Goal: Transaction & Acquisition: Purchase product/service

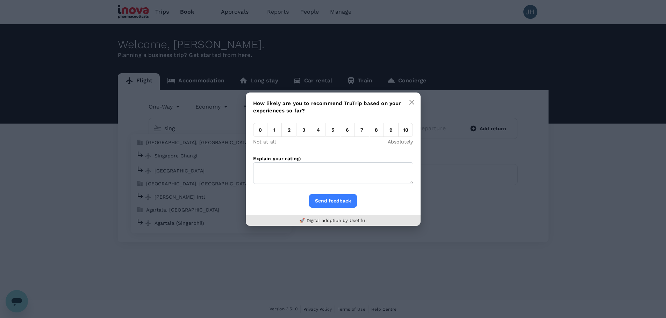
type input "sing"
click at [199, 159] on div "How likely are you to recommend TruTrip based on your experiences so far? 0 1 2…" at bounding box center [333, 159] width 666 height 318
click at [416, 102] on button "button" at bounding box center [412, 102] width 14 height 14
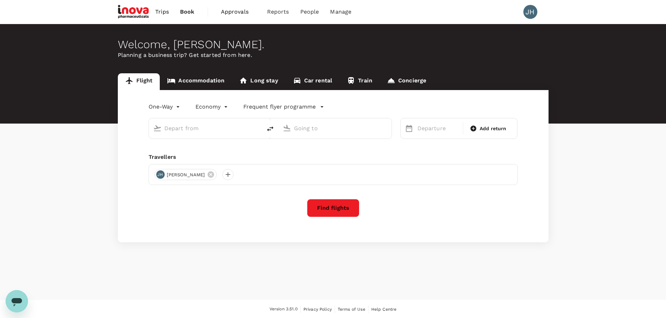
click at [180, 128] on input "text" at bounding box center [205, 128] width 83 height 11
click at [194, 153] on p "Singapore Changi" at bounding box center [216, 155] width 124 height 7
type input "Singapore Changi (SIN)"
click at [324, 158] on p "Ninoy Aquino Intl" at bounding box center [345, 155] width 122 height 7
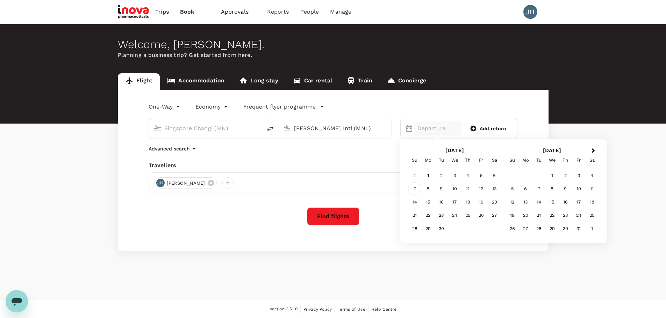
type input "[PERSON_NAME] Intl (MNL)"
click at [415, 191] on div "7" at bounding box center [414, 188] width 13 height 13
click at [497, 130] on span "Add return" at bounding box center [493, 128] width 27 height 7
type input "roundtrip"
click at [446, 191] on div "9" at bounding box center [440, 188] width 13 height 13
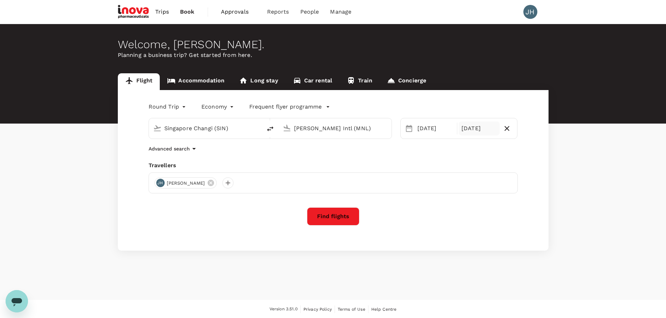
click at [331, 215] on button "Find flights" at bounding box center [333, 217] width 52 height 18
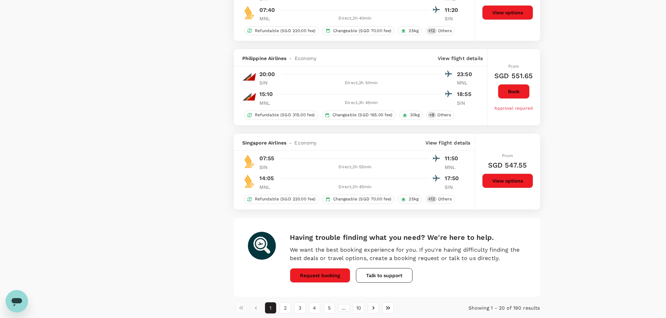
scroll to position [1582, 0]
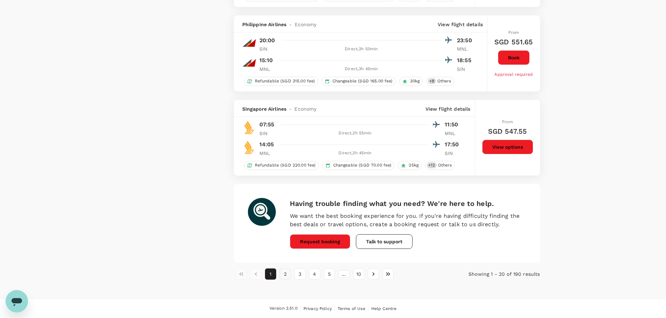
click at [283, 273] on button "2" at bounding box center [285, 274] width 11 height 11
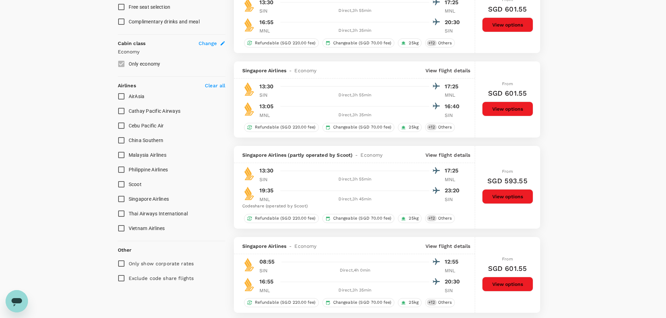
scroll to position [350, 0]
click at [513, 196] on button "View options" at bounding box center [507, 196] width 51 height 15
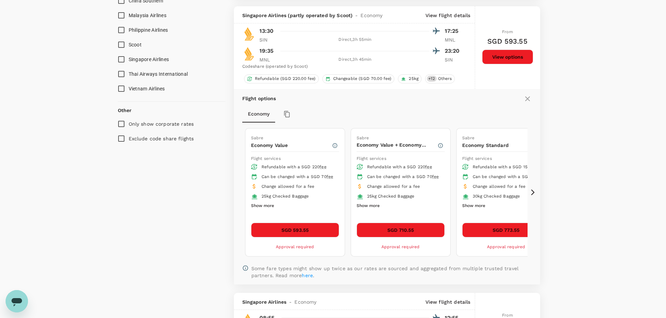
scroll to position [495, 0]
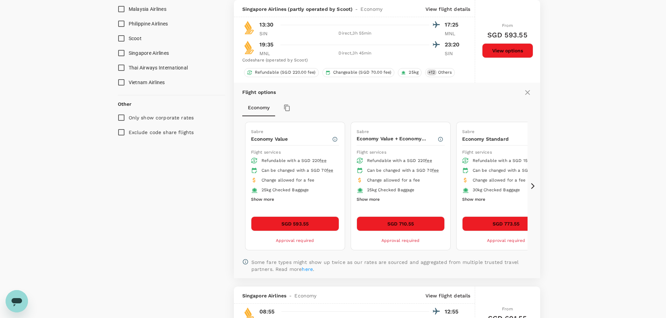
click at [330, 223] on button "SGD 593.55" at bounding box center [295, 224] width 88 height 15
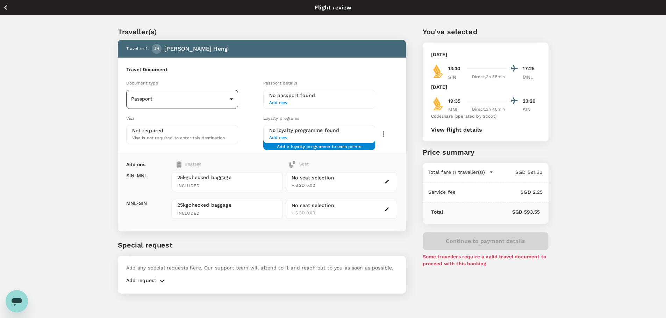
click at [195, 94] on body "Back to flight results Flight review Traveller(s) Traveller 1 : JH Jia Hui Heng…" at bounding box center [333, 168] width 666 height 337
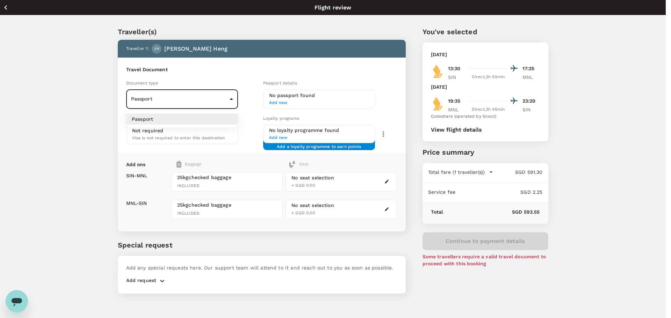
click at [194, 100] on div at bounding box center [335, 159] width 671 height 318
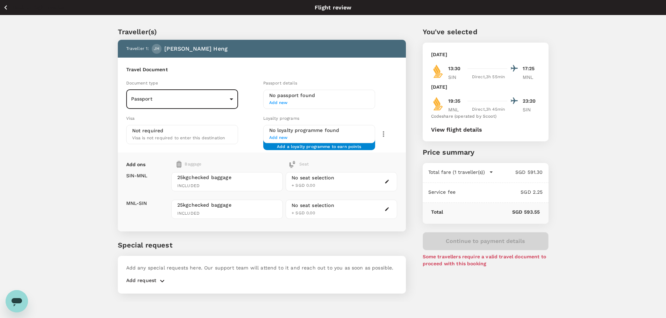
click at [309, 99] on h6 "No passport found" at bounding box center [319, 96] width 100 height 8
click at [284, 104] on span "Add new" at bounding box center [319, 103] width 100 height 7
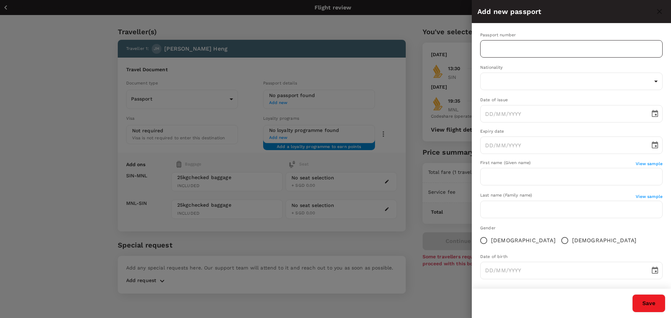
click at [505, 48] on input "text" at bounding box center [571, 48] width 182 height 17
type input "K25610601G"
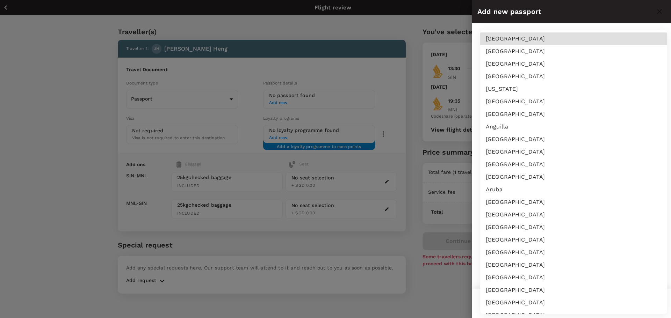
click at [518, 85] on body "Back to flight results Flight review Traveller(s) Traveller 1 : JH Jia Hui Heng…" at bounding box center [335, 168] width 671 height 337
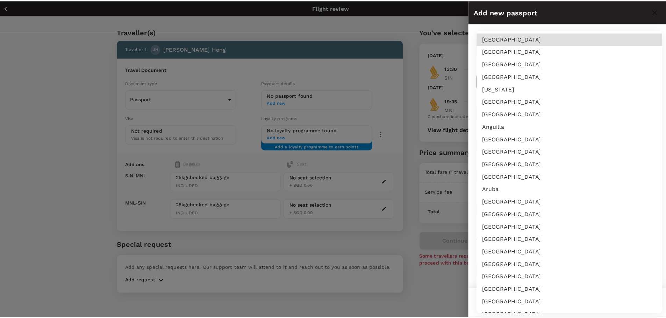
scroll to position [2333, 0]
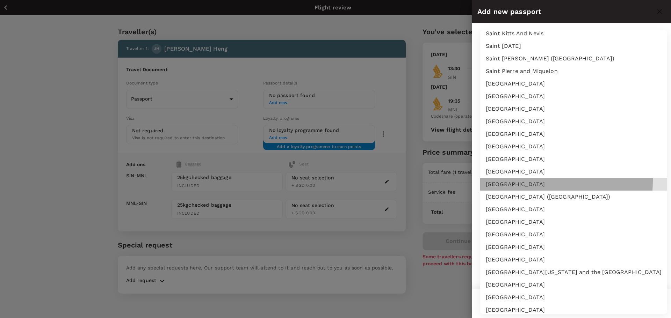
click at [525, 181] on li "[GEOGRAPHIC_DATA]" at bounding box center [573, 184] width 187 height 13
type input "SG"
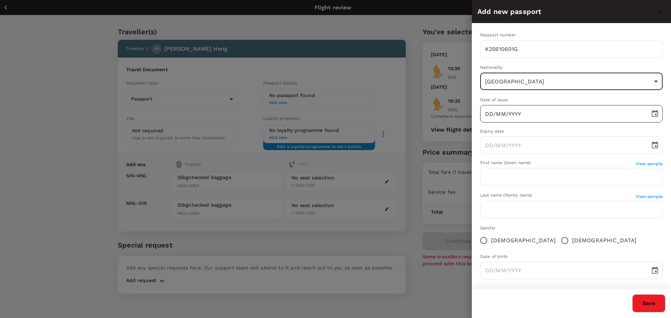
click at [512, 116] on input "DD/MM/YYYY" at bounding box center [562, 113] width 165 height 17
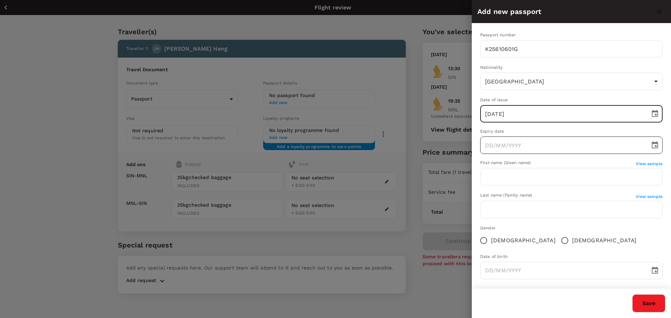
type input "04/04/2022"
click at [521, 146] on input "DD/MM/YYYY" at bounding box center [562, 145] width 165 height 17
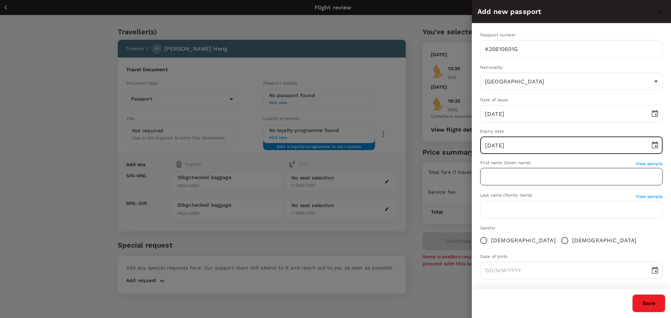
type input "04/04/2032"
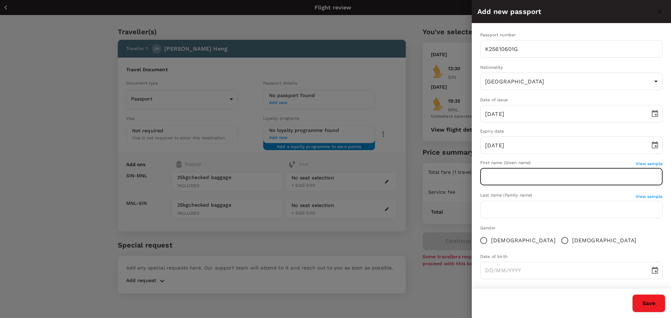
click at [523, 184] on input "text" at bounding box center [571, 176] width 182 height 17
type input "[PERSON_NAME]"
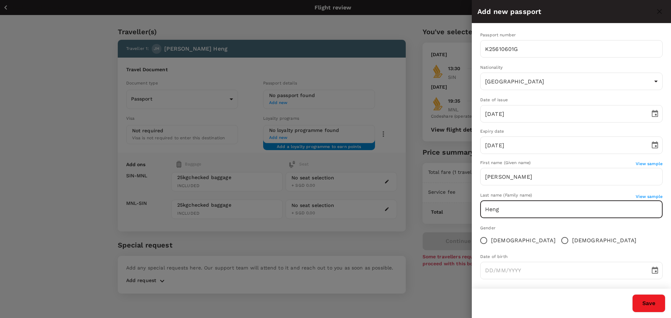
type input "Heng"
click at [507, 243] on span "Female" at bounding box center [523, 241] width 65 height 8
click at [491, 243] on input "Female" at bounding box center [483, 240] width 15 height 15
radio input "true"
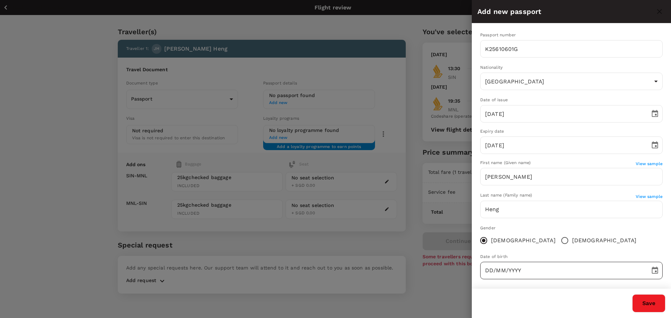
click at [511, 274] on input "DD/MM/YYYY" at bounding box center [562, 270] width 165 height 17
type input "26/02/1983"
click at [654, 307] on button "Save" at bounding box center [648, 304] width 33 height 18
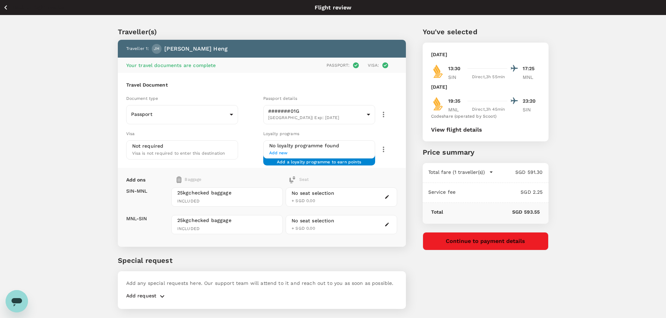
click at [282, 154] on span "Add new" at bounding box center [319, 153] width 100 height 7
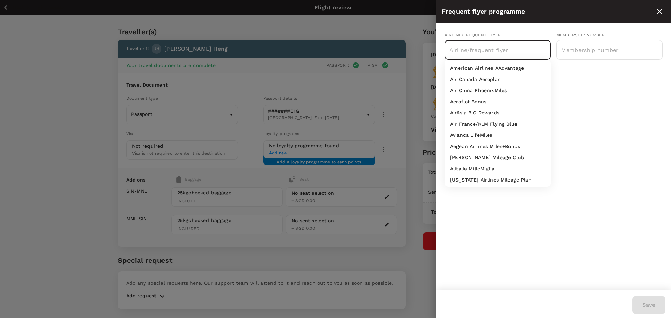
click at [484, 55] on input "text" at bounding box center [492, 49] width 89 height 13
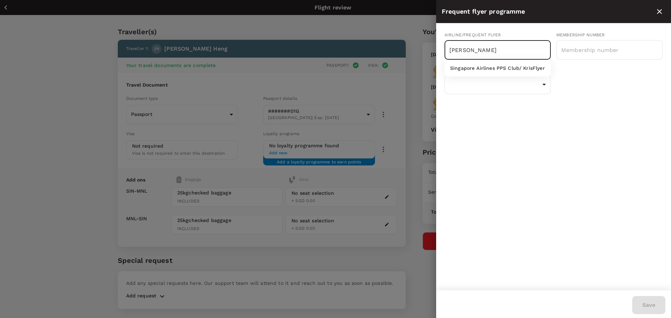
click at [489, 69] on p "Singapore Airlines PPS Club/ KrisFlyer" at bounding box center [497, 68] width 95 height 7
type input "Singapore Airlines PPS Club/ KrisFlyer"
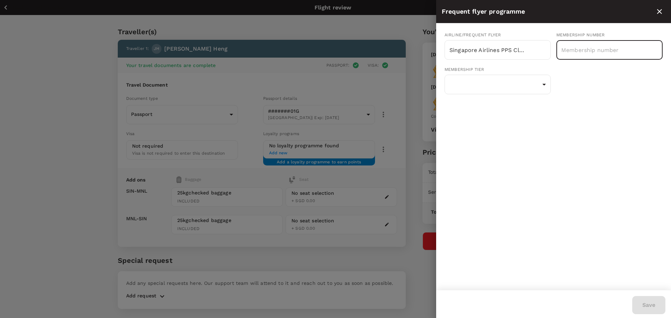
click at [584, 48] on input "text" at bounding box center [609, 49] width 106 height 17
click at [578, 50] on input "KF8231939" at bounding box center [609, 49] width 106 height 17
drag, startPoint x: 582, startPoint y: 51, endPoint x: 590, endPoint y: 51, distance: 8.4
click at [590, 51] on input "KF8231939" at bounding box center [609, 49] width 106 height 17
click at [609, 51] on input "KF8231939" at bounding box center [609, 49] width 106 height 17
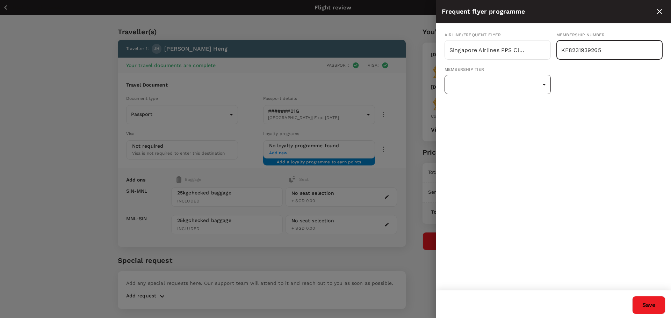
type input "KF8231939265"
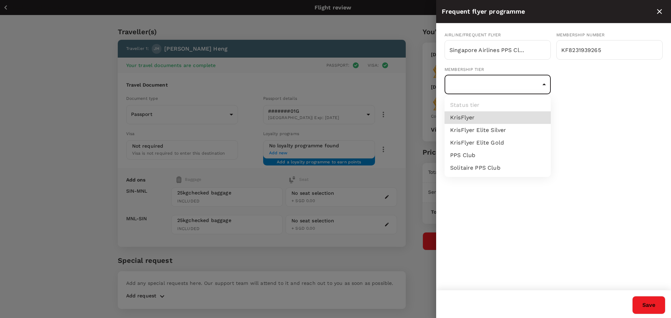
click at [517, 83] on body "Back to flight results Flight review Traveller(s) Traveller 1 : JH Jia Hui Heng…" at bounding box center [335, 168] width 671 height 337
click at [506, 116] on li "KrisFlyer" at bounding box center [498, 117] width 106 height 13
type input "1"
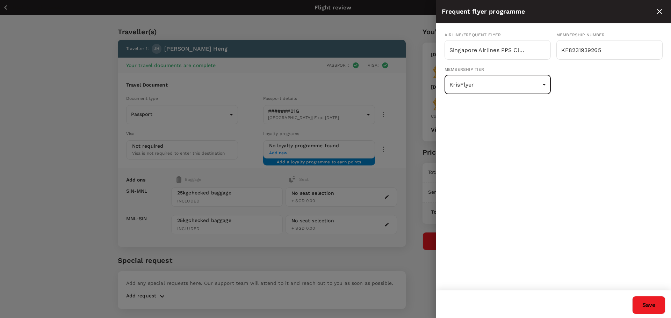
click at [654, 309] on button "Save" at bounding box center [648, 305] width 33 height 18
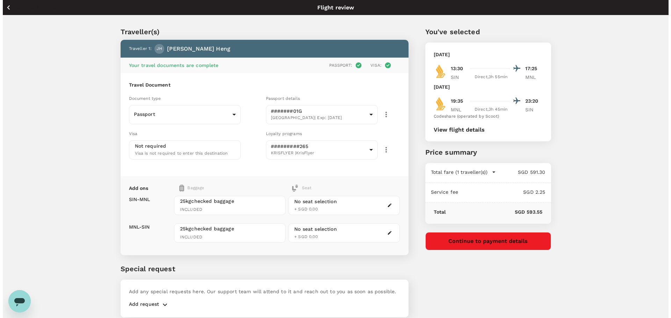
scroll to position [27, 0]
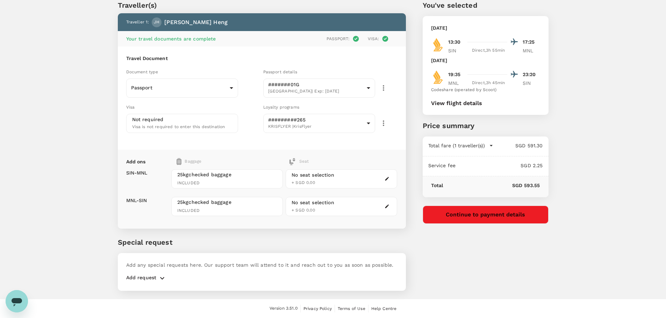
click at [387, 180] on icon "button" at bounding box center [387, 179] width 4 height 4
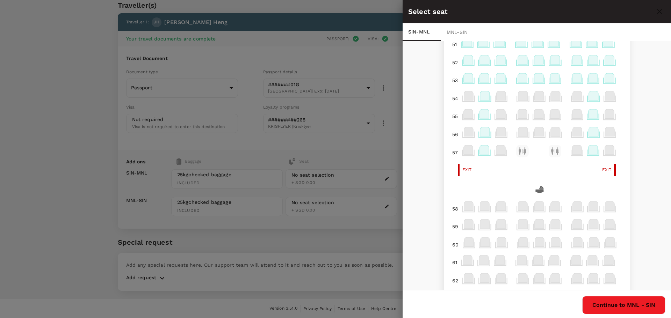
scroll to position [5, 0]
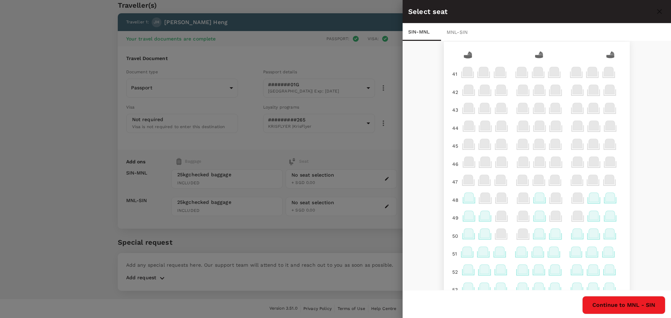
click at [574, 233] on icon at bounding box center [577, 233] width 9 height 9
click at [569, 218] on p "Select" at bounding box center [567, 218] width 15 height 7
click at [310, 206] on div at bounding box center [335, 159] width 671 height 318
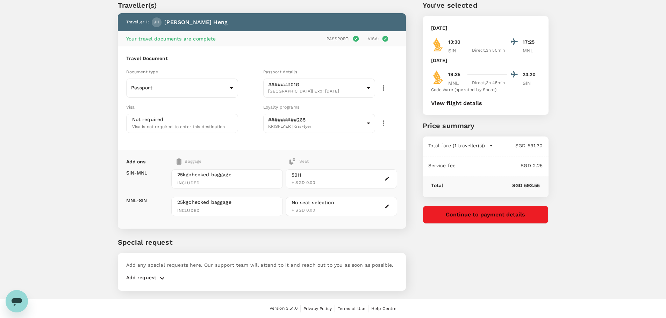
click at [315, 206] on div "No seat selection + SGD 0.00" at bounding box center [312, 206] width 43 height 15
click at [387, 207] on icon "button" at bounding box center [387, 207] width 4 height 4
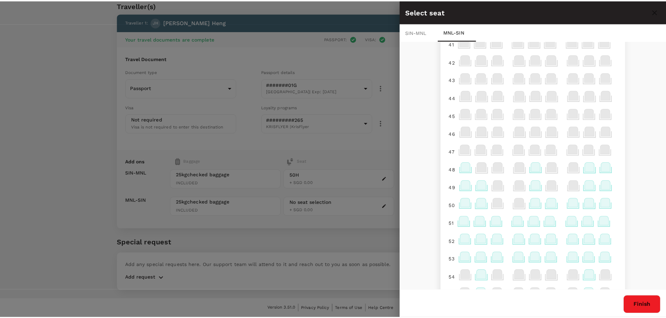
scroll to position [0, 0]
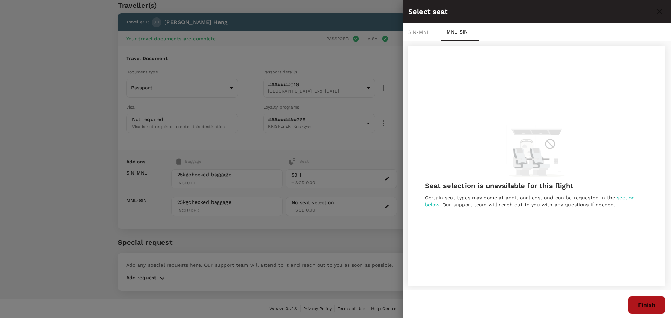
click at [656, 305] on button "Finish" at bounding box center [646, 305] width 37 height 18
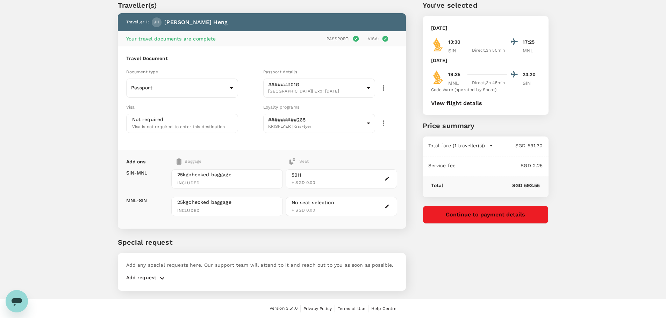
click at [421, 240] on div "You've selected Sunday, 07 Sep 2025 13:30 17:25 SIN Direct , 3h 55min MNL Tuesd…" at bounding box center [477, 141] width 143 height 316
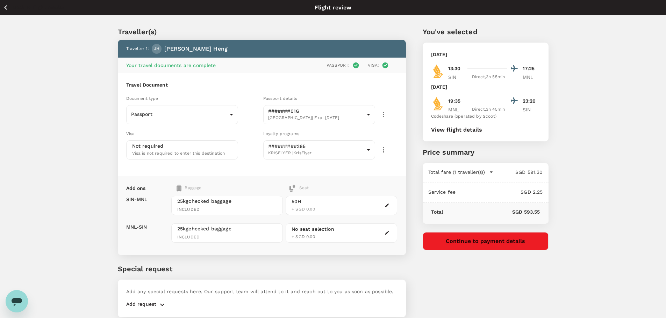
click at [6, 5] on icon "button" at bounding box center [5, 7] width 9 height 9
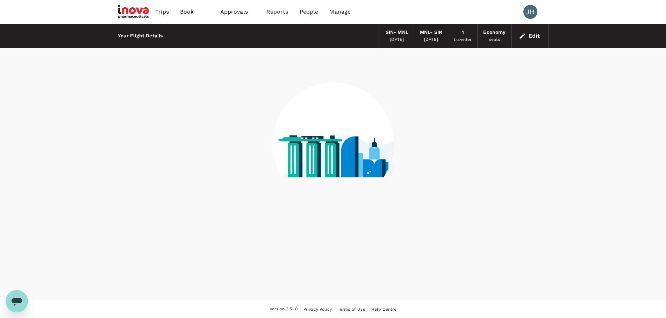
scroll to position [1, 0]
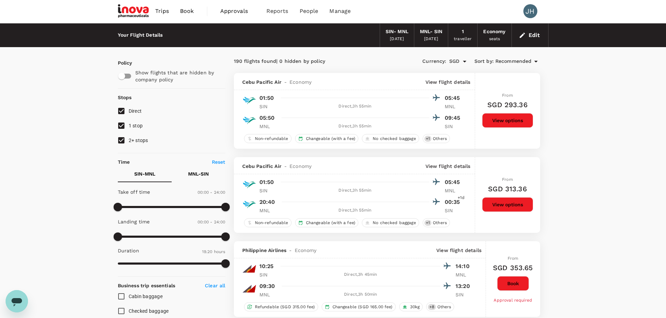
type input "SGD"
type input "1440"
click at [232, 10] on span "Approvals" at bounding box center [237, 11] width 35 height 8
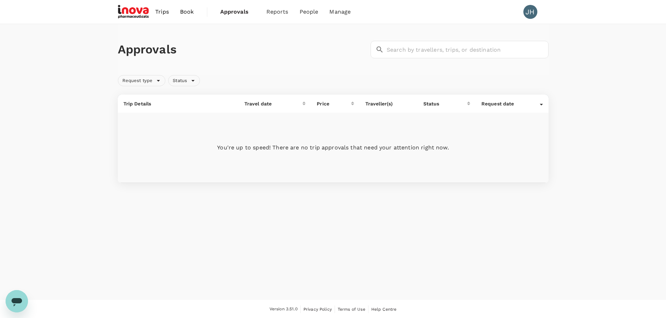
click at [161, 11] on span "Trips" at bounding box center [162, 12] width 14 height 8
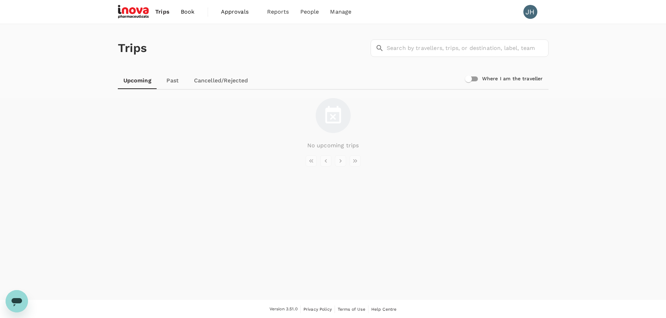
click at [186, 10] on span "Book" at bounding box center [188, 12] width 14 height 8
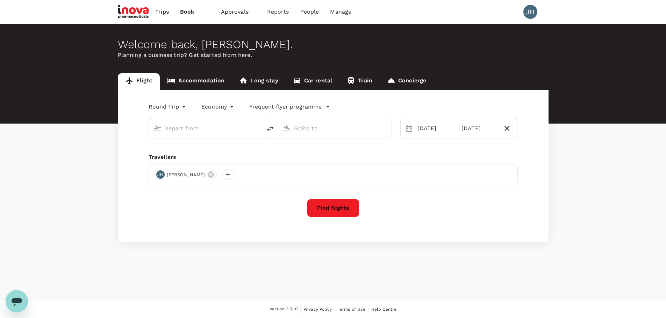
type input "Singapore Changi (SIN)"
type input "[PERSON_NAME] Intl (MNL)"
type input "Singapore Changi (SIN)"
type input "[PERSON_NAME] Intl (MNL)"
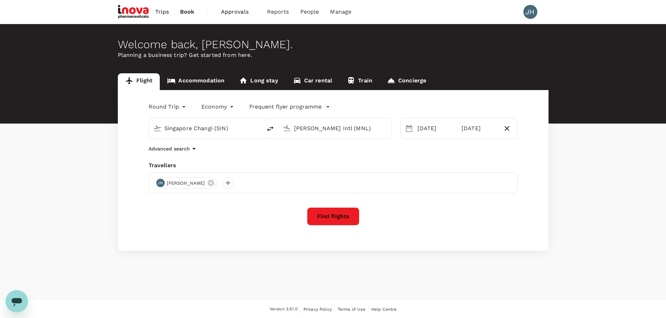
scroll to position [1, 0]
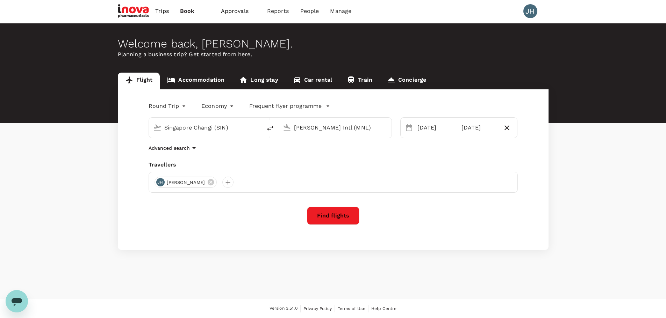
click at [226, 12] on span "Approvals" at bounding box center [238, 11] width 35 height 8
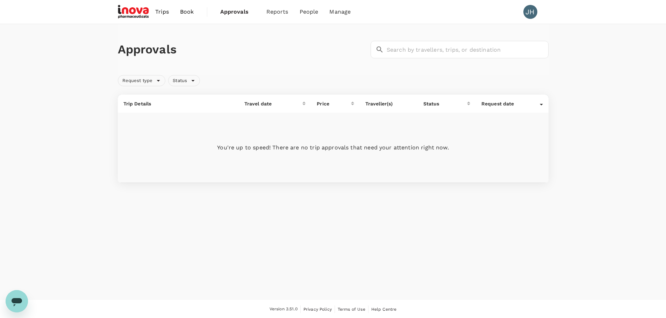
click at [189, 12] on span "Book" at bounding box center [187, 12] width 14 height 8
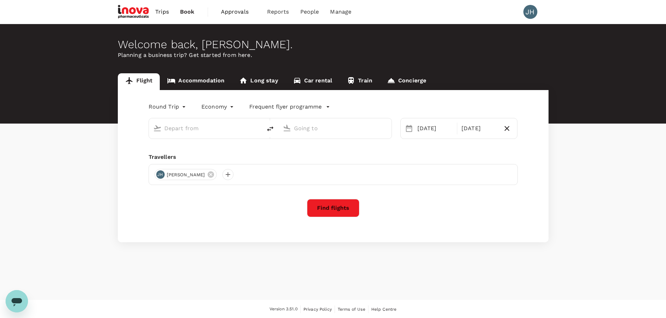
type input "Singapore Changi (SIN)"
type input "[PERSON_NAME] Intl (MNL)"
type input "Singapore Changi (SIN)"
type input "[PERSON_NAME] Intl (MNL)"
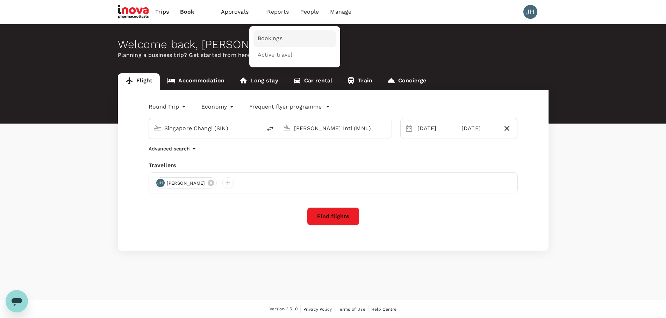
click at [273, 41] on span "Bookings" at bounding box center [270, 39] width 25 height 8
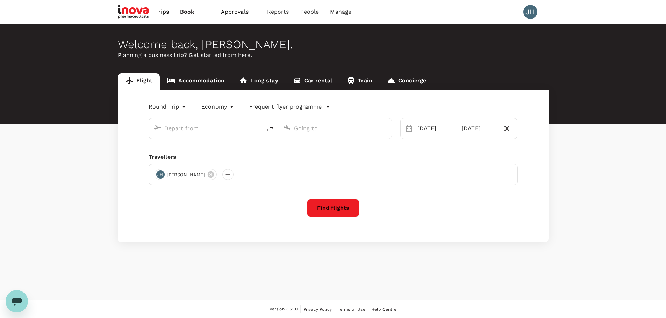
type input "Singapore Changi (SIN)"
type input "[PERSON_NAME] Intl (MNL)"
type input "Singapore Changi (SIN)"
type input "[PERSON_NAME] Intl (MNL)"
type input "Singapore Changi (SIN)"
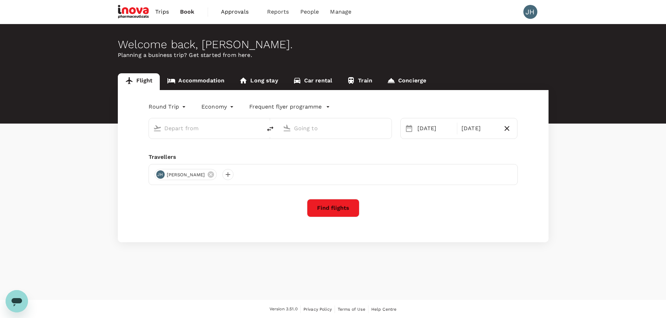
type input "[PERSON_NAME] Intl (MNL)"
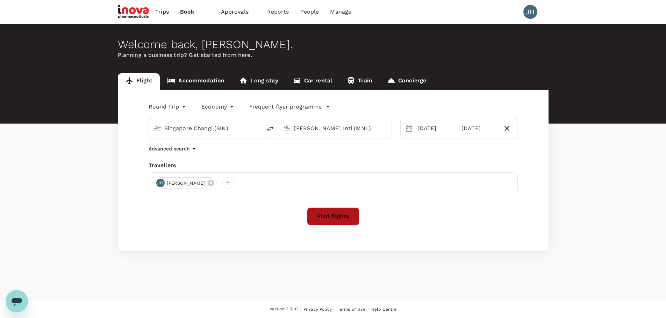
click at [330, 215] on button "Find flights" at bounding box center [333, 217] width 52 height 18
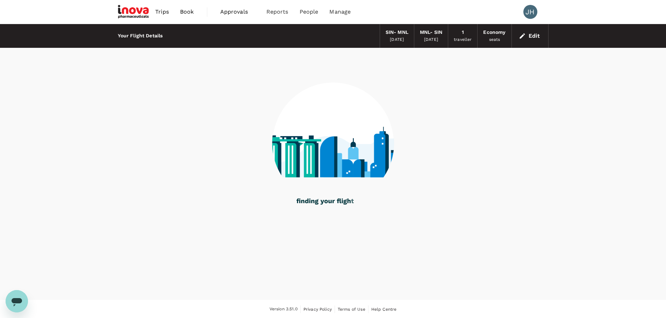
scroll to position [1, 0]
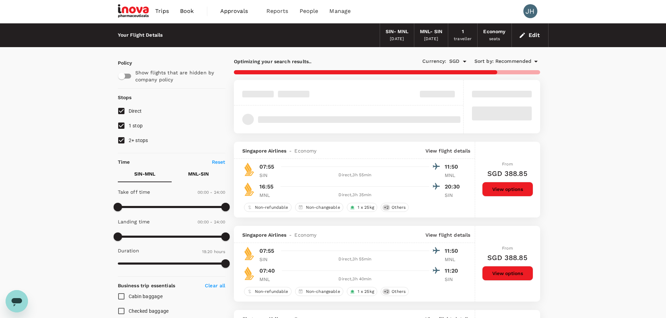
type input "1160"
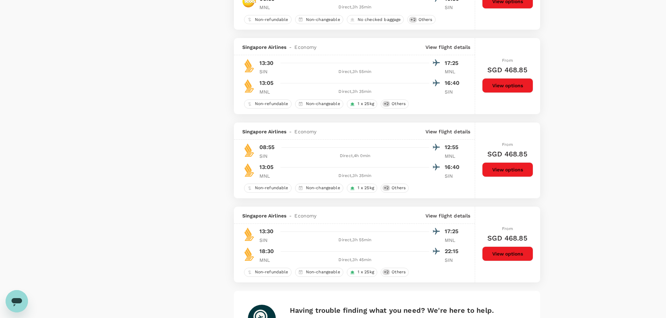
scroll to position [1573, 0]
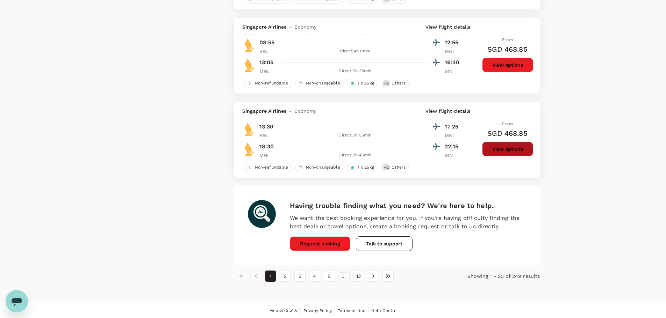
click at [514, 151] on button "View options" at bounding box center [507, 149] width 51 height 15
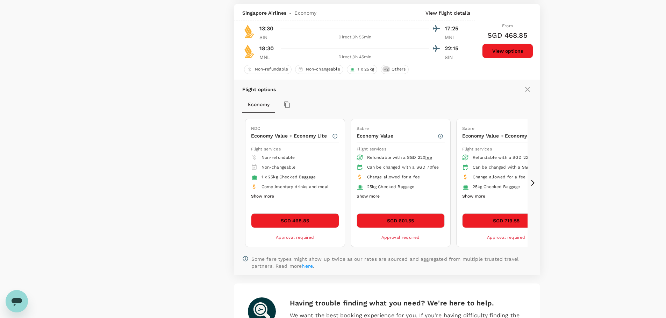
scroll to position [1675, 0]
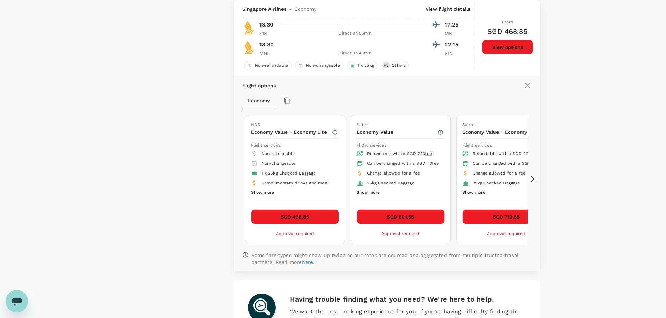
click at [303, 235] on span "Approval required" at bounding box center [295, 233] width 38 height 5
click at [308, 216] on button "SGD 468.85" at bounding box center [295, 217] width 88 height 15
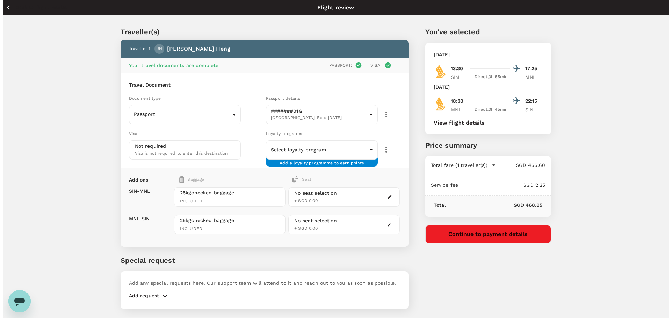
scroll to position [19, 0]
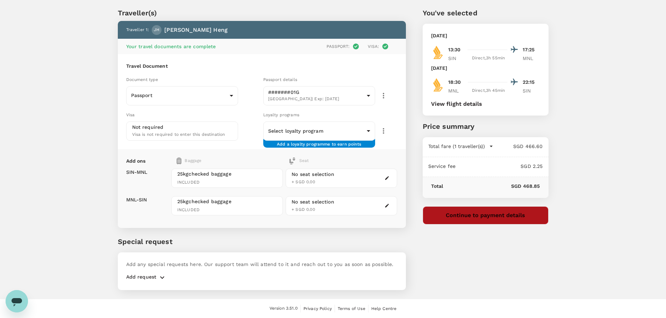
click at [492, 220] on button "Continue to payment details" at bounding box center [486, 216] width 126 height 18
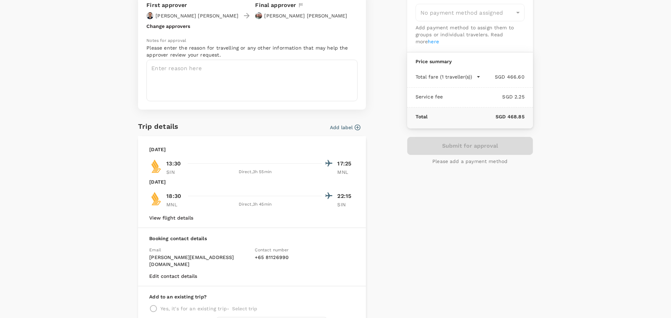
scroll to position [111, 0]
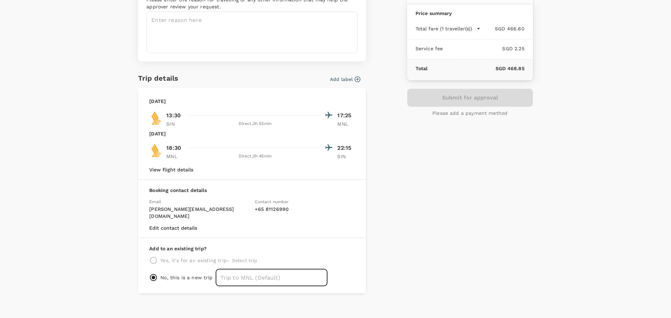
click at [266, 276] on input "text" at bounding box center [272, 277] width 112 height 17
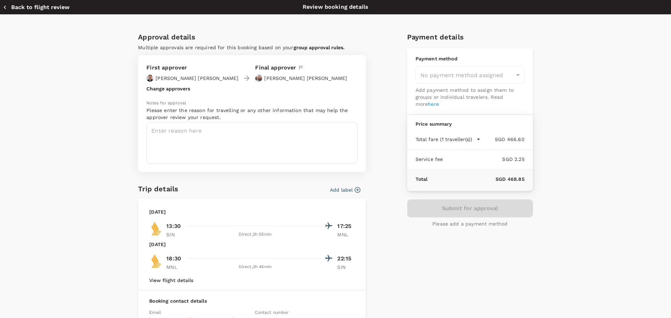
scroll to position [0, 0]
click at [480, 80] on div "No payment method assigned" at bounding box center [470, 75] width 109 height 17
click at [520, 75] on div "No payment method assigned" at bounding box center [470, 75] width 109 height 17
click at [514, 76] on div "No payment method assigned" at bounding box center [470, 75] width 109 height 17
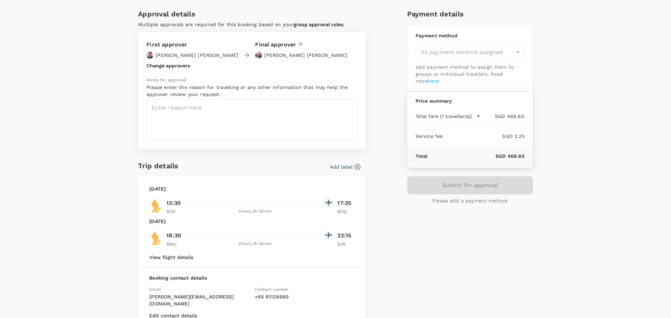
scroll to position [35, 0]
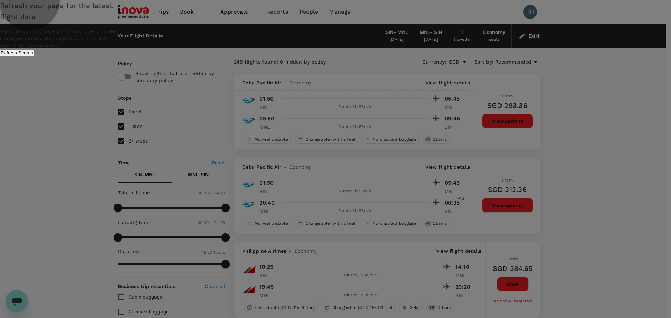
click at [34, 56] on button "Refresh Search" at bounding box center [17, 53] width 34 height 7
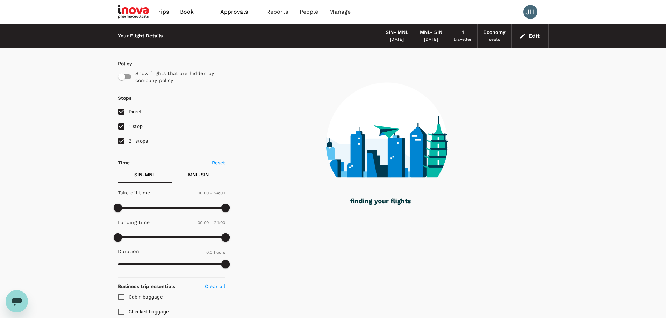
click at [125, 126] on input "1 stop" at bounding box center [121, 126] width 15 height 15
checkbox input "false"
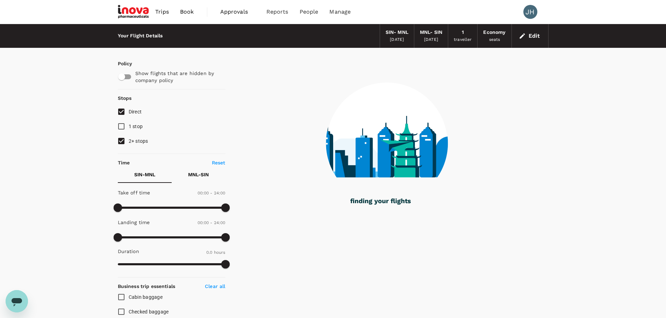
click at [123, 138] on input "2+ stops" at bounding box center [121, 141] width 15 height 15
checkbox input "false"
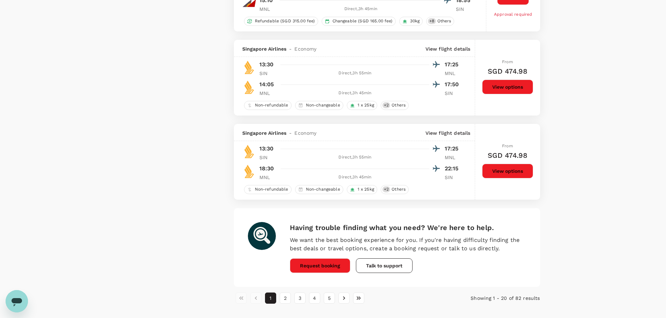
scroll to position [1563, 0]
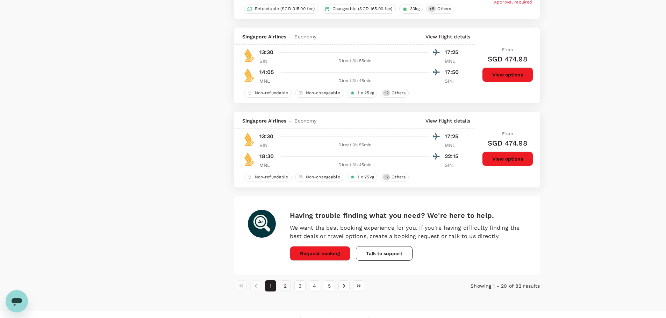
click at [287, 287] on button "2" at bounding box center [285, 286] width 11 height 11
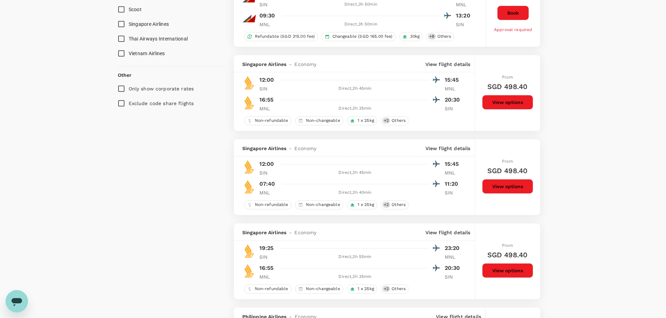
scroll to position [315, 0]
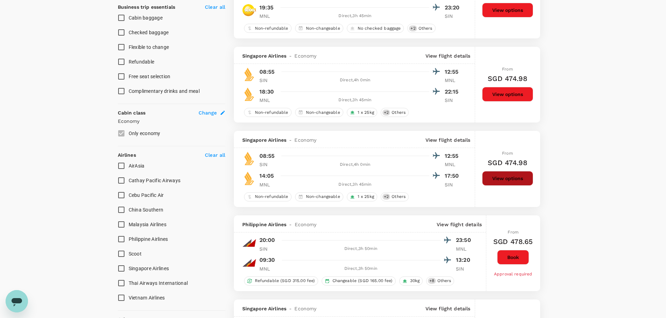
click at [502, 176] on button "View options" at bounding box center [507, 178] width 51 height 15
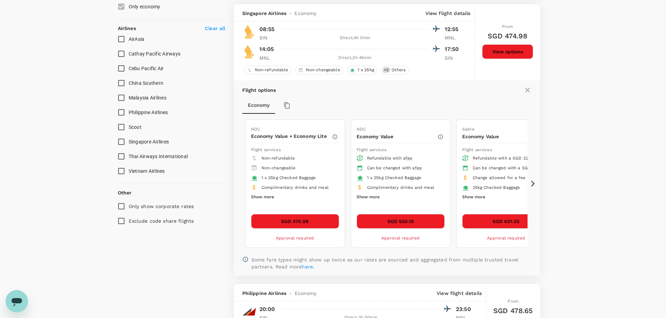
scroll to position [411, 0]
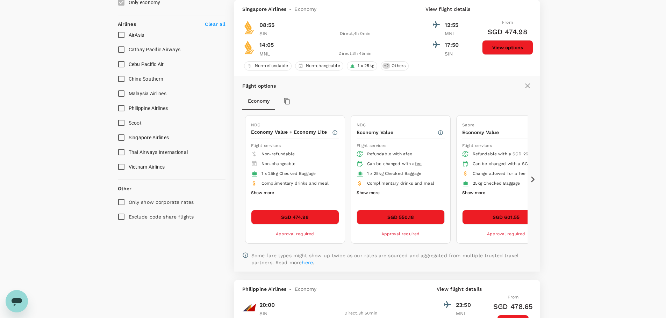
click at [526, 82] on icon at bounding box center [527, 86] width 8 height 8
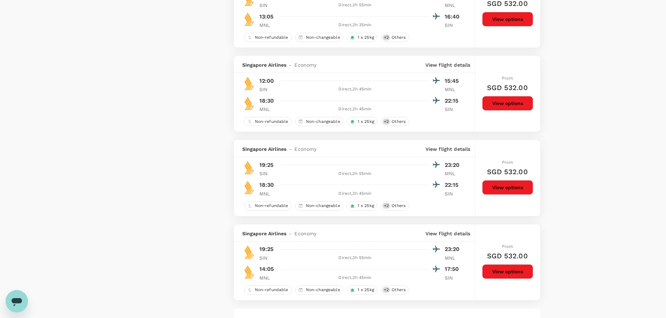
scroll to position [1468, 0]
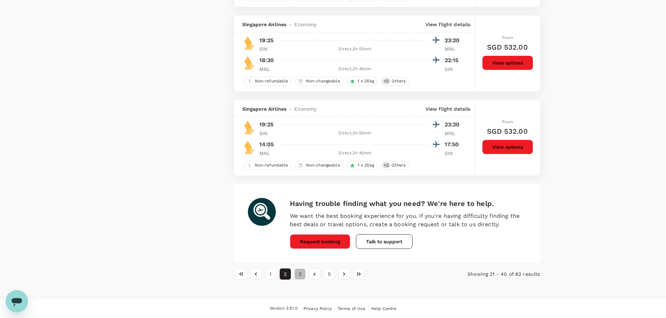
click at [299, 277] on button "3" at bounding box center [299, 274] width 11 height 11
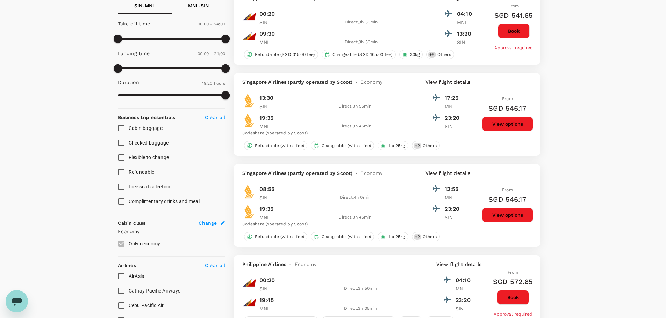
scroll to position [0, 0]
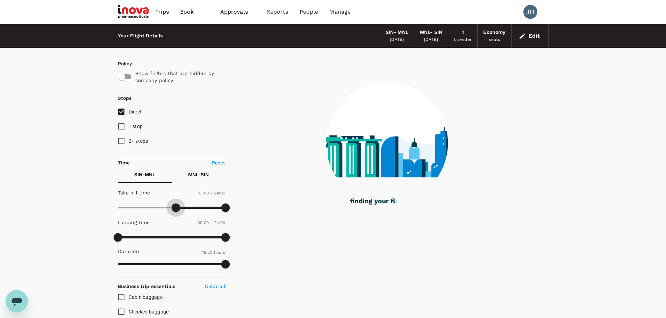
type input "750"
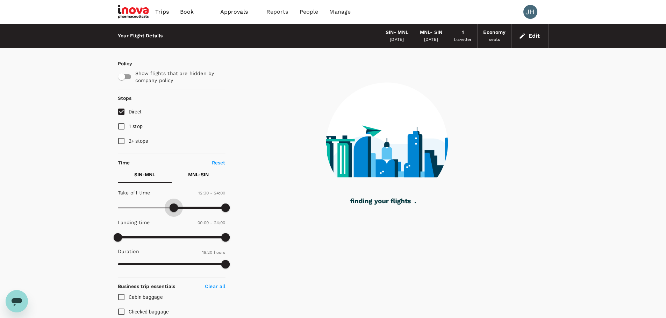
drag, startPoint x: 115, startPoint y: 213, endPoint x: 173, endPoint y: 211, distance: 57.7
click at [173, 211] on span at bounding box center [174, 208] width 8 height 8
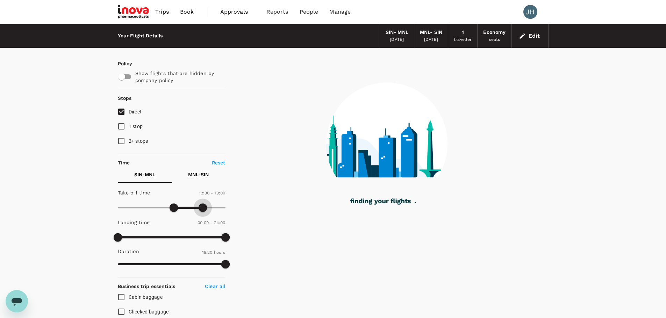
type input "1110"
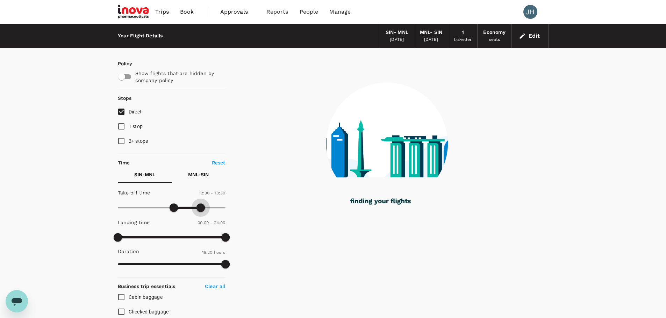
drag, startPoint x: 226, startPoint y: 206, endPoint x: 201, endPoint y: 209, distance: 25.0
click at [201, 209] on span at bounding box center [200, 208] width 8 height 8
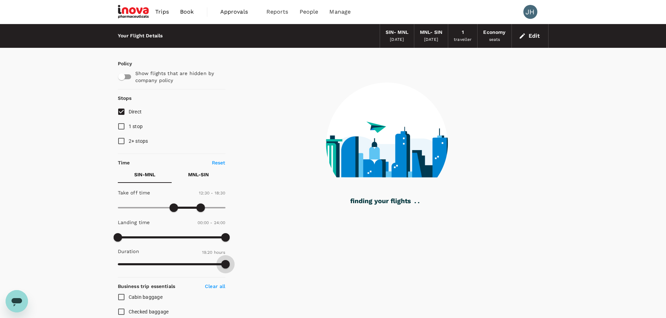
click at [226, 262] on span at bounding box center [225, 264] width 8 height 8
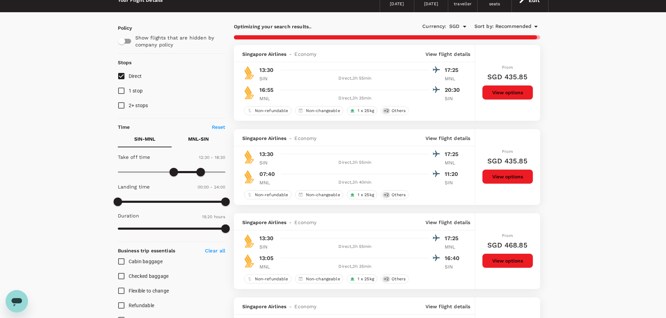
scroll to position [35, 0]
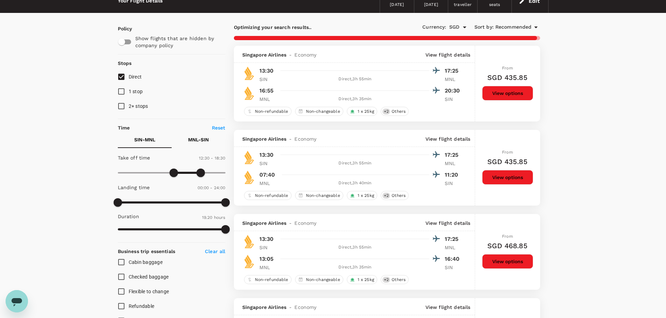
click at [197, 139] on p "MNL - SIN" at bounding box center [198, 139] width 21 height 7
type input "1110"
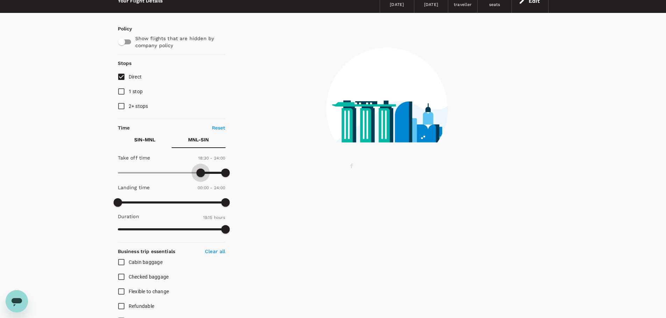
drag, startPoint x: 118, startPoint y: 174, endPoint x: 202, endPoint y: 176, distance: 83.9
click at [202, 176] on span at bounding box center [200, 173] width 8 height 8
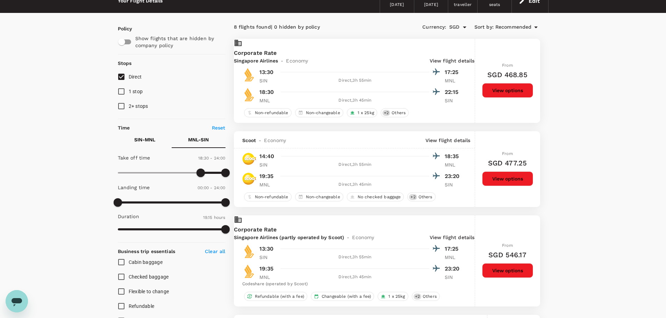
click at [136, 134] on button "SIN - MNL" at bounding box center [145, 139] width 54 height 17
drag, startPoint x: 202, startPoint y: 173, endPoint x: 222, endPoint y: 174, distance: 19.6
click at [222, 174] on span at bounding box center [223, 173] width 8 height 8
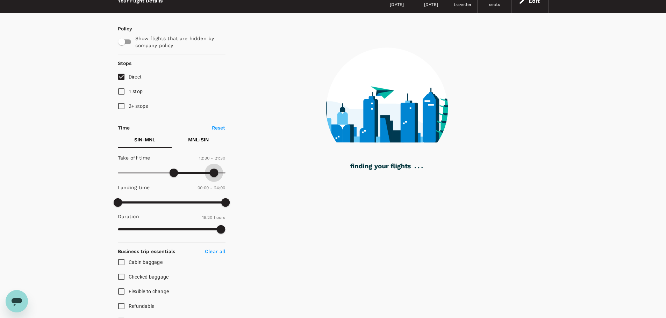
type input "1230"
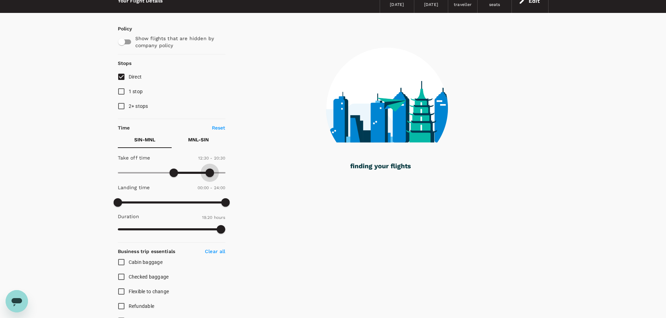
drag, startPoint x: 223, startPoint y: 172, endPoint x: 209, endPoint y: 173, distance: 14.4
click at [209, 173] on span at bounding box center [210, 173] width 8 height 8
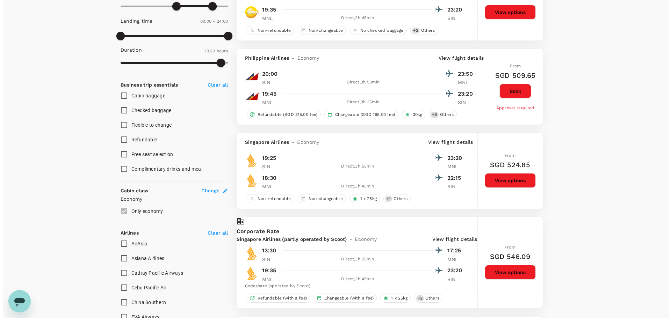
scroll to position [210, 0]
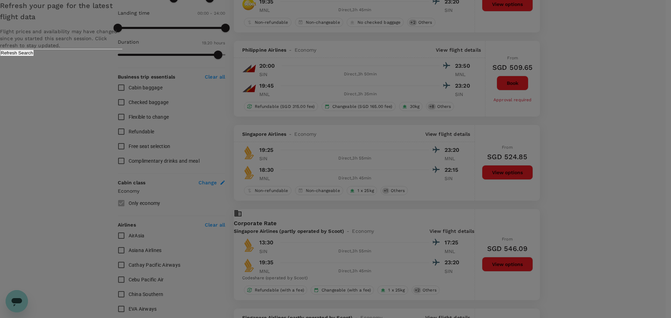
click at [34, 56] on button "Refresh Search" at bounding box center [17, 53] width 34 height 7
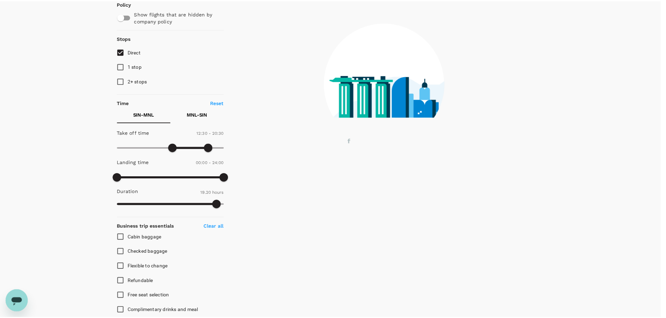
scroll to position [0, 0]
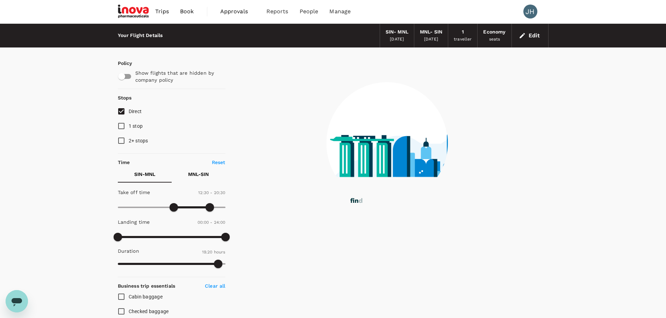
type input "0"
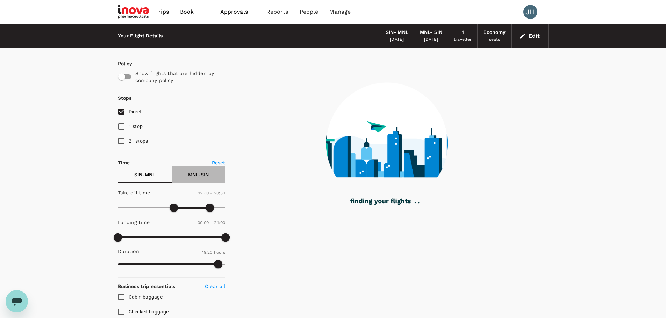
click at [191, 174] on p "MNL - SIN" at bounding box center [198, 174] width 21 height 7
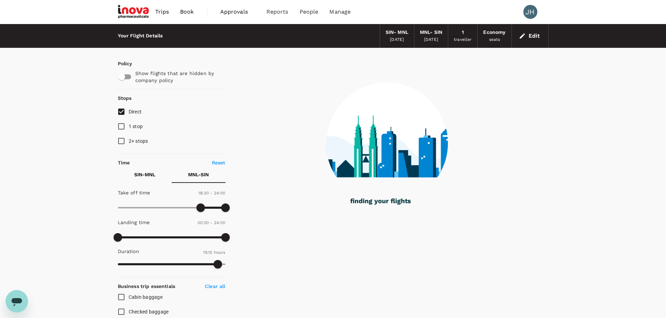
click at [147, 173] on p "SIN - MNL" at bounding box center [144, 174] width 21 height 7
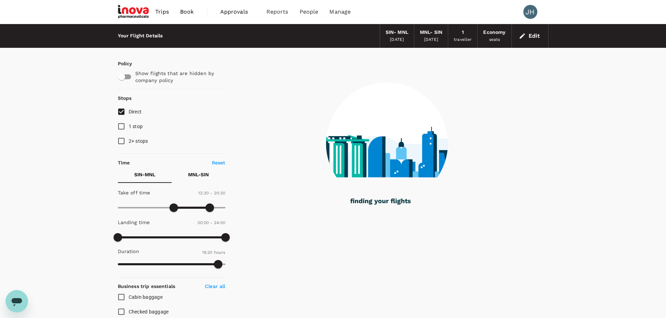
type input "1160"
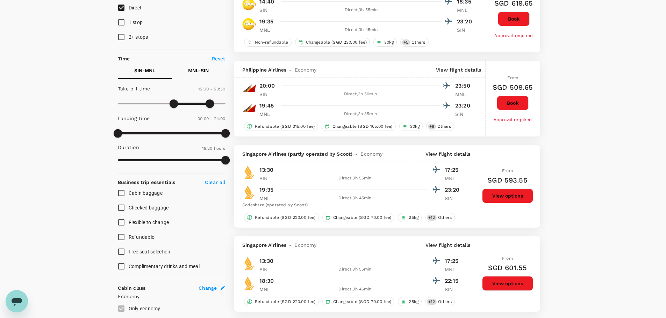
scroll to position [105, 0]
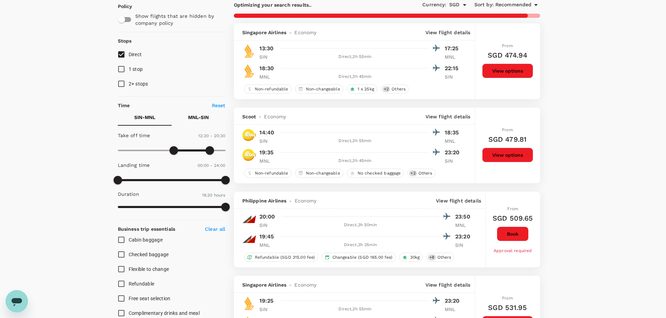
scroll to position [70, 0]
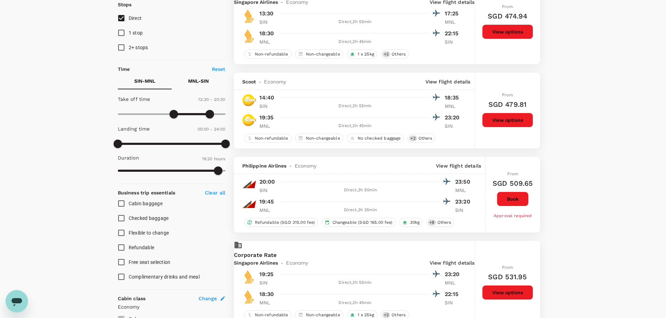
scroll to position [105, 0]
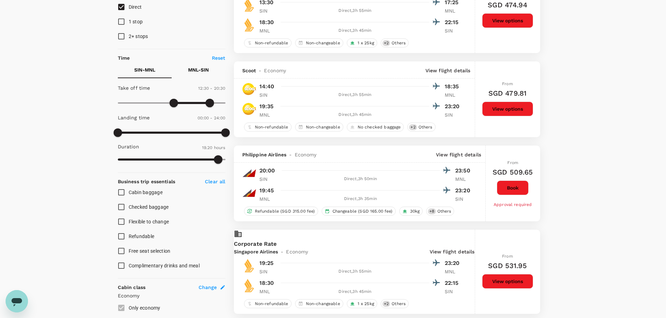
drag, startPoint x: 659, startPoint y: 186, endPoint x: 652, endPoint y: 186, distance: 7.0
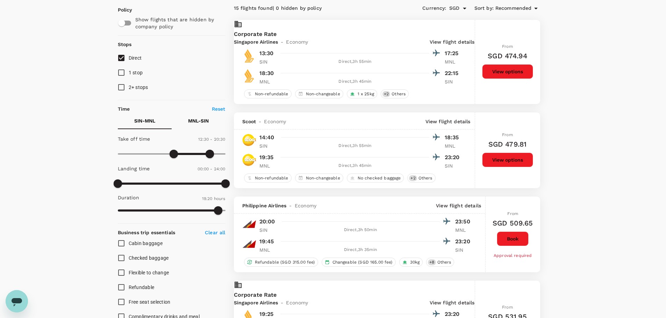
scroll to position [70, 0]
